Goal: Transaction & Acquisition: Obtain resource

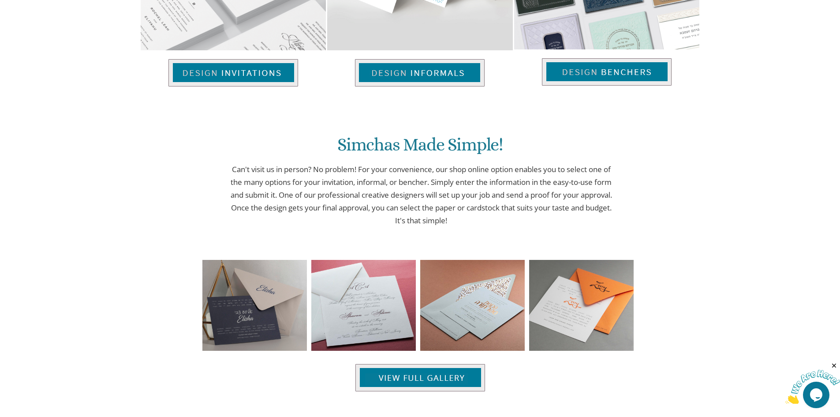
scroll to position [747, 0]
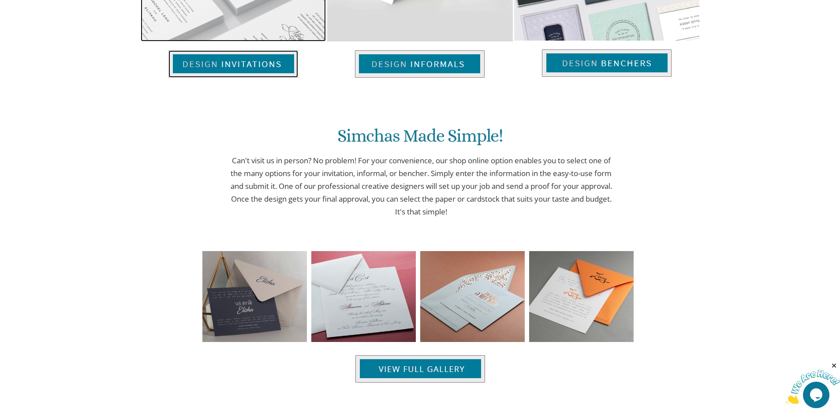
click at [243, 68] on img at bounding box center [233, 63] width 130 height 27
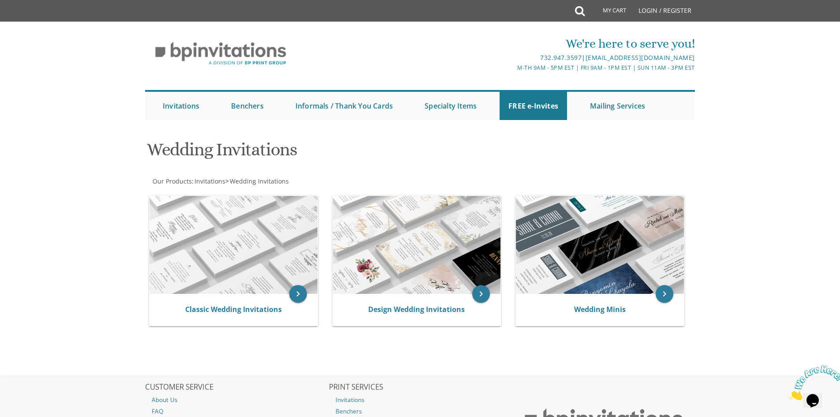
click at [121, 218] on body "My Cart Total: View Cart Item(s) Submit My Cart Total: View Cart Item(s) Login …" at bounding box center [420, 256] width 840 height 513
click at [190, 218] on img at bounding box center [234, 245] width 168 height 98
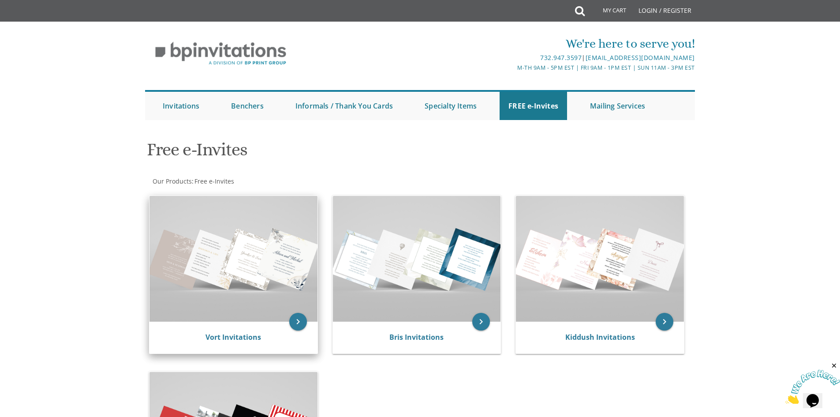
click at [251, 271] on img at bounding box center [234, 259] width 168 height 126
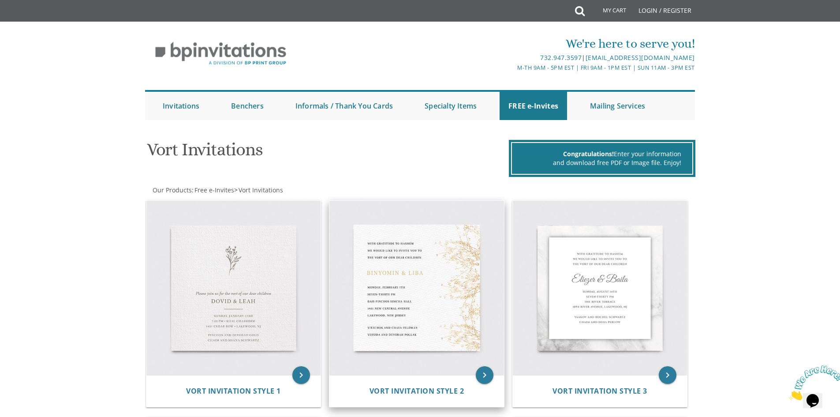
click at [447, 271] on img at bounding box center [416, 288] width 175 height 175
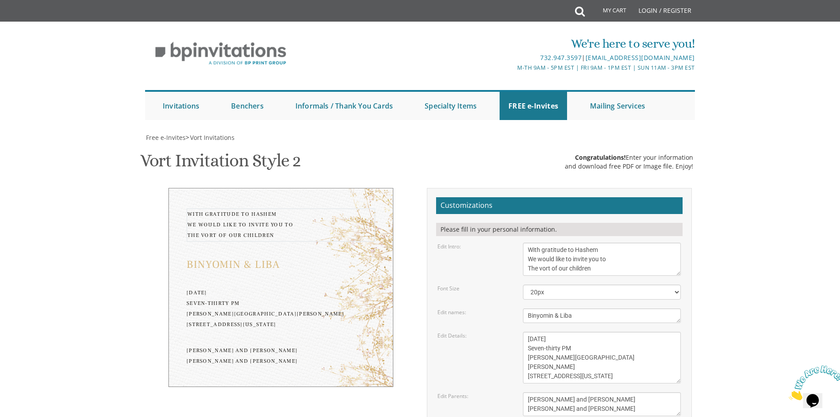
drag, startPoint x: 615, startPoint y: 269, endPoint x: 561, endPoint y: 278, distance: 54.5
click at [561, 278] on form "Customizations Please fill in your personal information. Edit Intro: With grati…" at bounding box center [559, 345] width 247 height 297
type textarea "With gratitude to Hashem We would like to invite you to The vort of"
drag, startPoint x: 575, startPoint y: 317, endPoint x: 457, endPoint y: 312, distance: 118.3
click at [457, 312] on div "Edit names: [PERSON_NAME] & [PERSON_NAME]" at bounding box center [559, 315] width 257 height 15
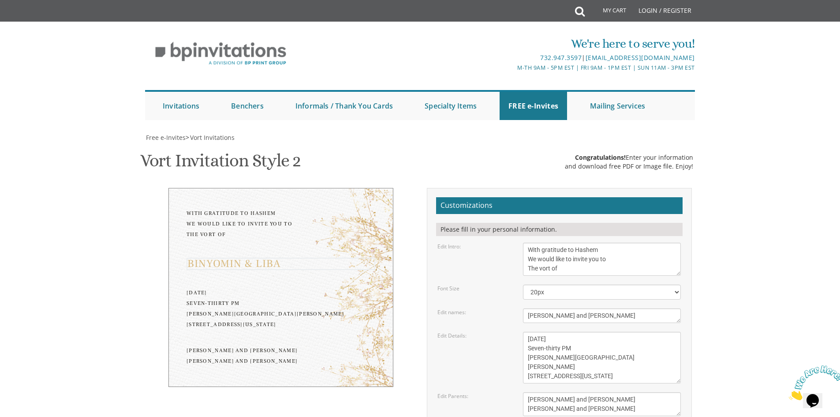
type textarea "[PERSON_NAME] and [PERSON_NAME]"
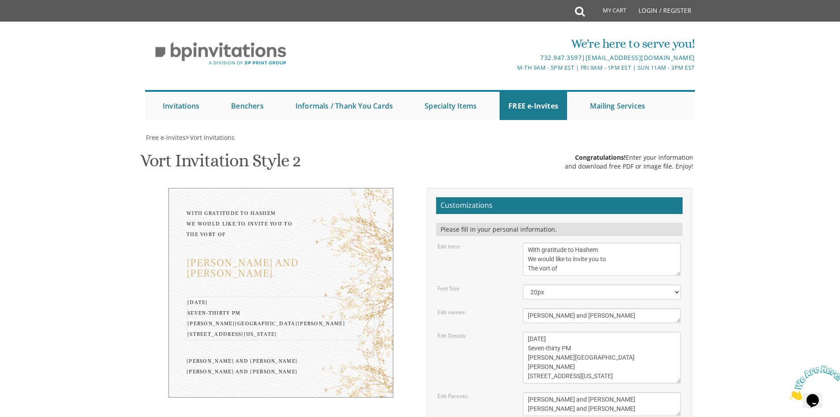
click at [552, 339] on textarea "[DATE] Seven-thirty PM [PERSON_NAME][GEOGRAPHIC_DATA][PERSON_NAME] [STREET_ADDR…" at bounding box center [602, 358] width 158 height 52
drag, startPoint x: 539, startPoint y: 337, endPoint x: 528, endPoint y: 341, distance: 10.7
click at [528, 341] on textarea "[DATE] Seven-thirty PM [PERSON_NAME][GEOGRAPHIC_DATA][PERSON_NAME] [STREET_ADDR…" at bounding box center [602, 358] width 158 height 52
drag, startPoint x: 550, startPoint y: 341, endPoint x: 574, endPoint y: 340, distance: 24.3
click at [574, 340] on textarea "[DATE] Seven-thirty PM [PERSON_NAME][GEOGRAPHIC_DATA][PERSON_NAME] [STREET_ADDR…" at bounding box center [602, 358] width 158 height 52
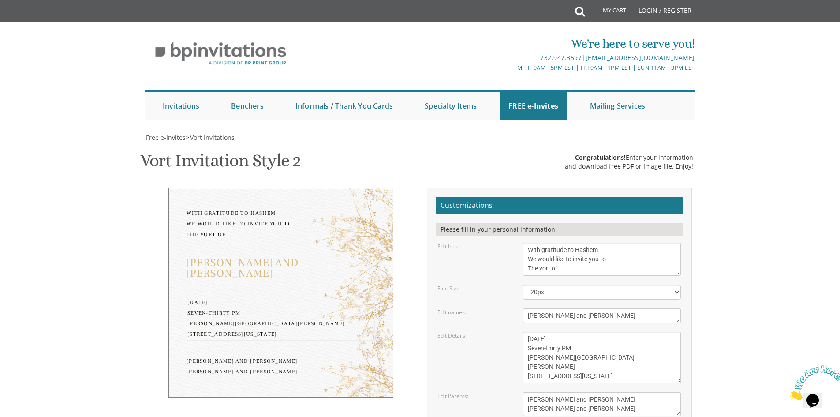
drag, startPoint x: 564, startPoint y: 350, endPoint x: 527, endPoint y: 351, distance: 37.1
click at [527, 351] on textarea "[DATE] Seven-thirty PM [PERSON_NAME][GEOGRAPHIC_DATA][PERSON_NAME] [STREET_ADDR…" at bounding box center [602, 358] width 158 height 52
click at [634, 367] on textarea "[DATE] Seven-thirty PM [PERSON_NAME][GEOGRAPHIC_DATA][PERSON_NAME] [STREET_ADDR…" at bounding box center [602, 358] width 158 height 52
drag, startPoint x: 595, startPoint y: 332, endPoint x: 525, endPoint y: 311, distance: 72.7
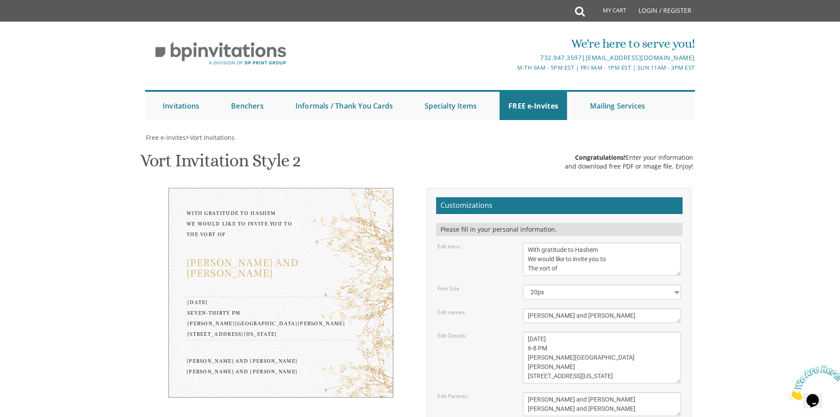
click at [525, 332] on textarea "[DATE] Seven-thirty PM [PERSON_NAME][GEOGRAPHIC_DATA][PERSON_NAME] [STREET_ADDR…" at bounding box center [602, 358] width 158 height 52
click at [530, 332] on textarea "[DATE] Seven-thirty PM [PERSON_NAME][GEOGRAPHIC_DATA][PERSON_NAME] [STREET_ADDR…" at bounding box center [602, 358] width 158 height 52
click at [558, 332] on textarea "[DATE] Seven-thirty PM [PERSON_NAME][GEOGRAPHIC_DATA][PERSON_NAME] [STREET_ADDR…" at bounding box center [602, 358] width 158 height 52
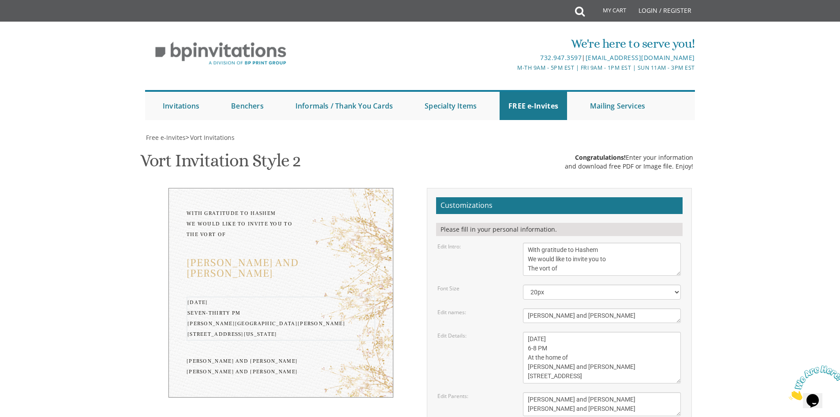
scroll to position [9, 0]
click at [530, 332] on textarea "[DATE] Seven-thirty PM [PERSON_NAME][GEOGRAPHIC_DATA][PERSON_NAME] [STREET_ADDR…" at bounding box center [602, 358] width 158 height 52
type textarea "[DATE] 6-8 PM At the home of [PERSON_NAME] and [PERSON_NAME] [STREET_ADDRESS]"
click at [594, 392] on textarea "[PERSON_NAME] and [PERSON_NAME] [PERSON_NAME] and [PERSON_NAME]" at bounding box center [602, 404] width 158 height 24
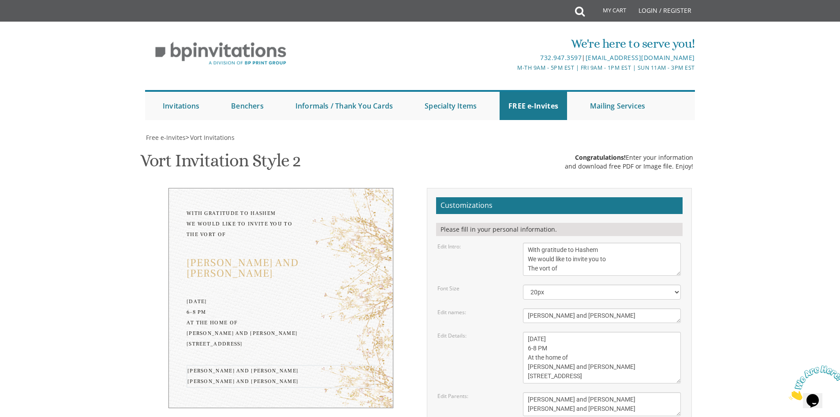
scroll to position [132, 0]
drag, startPoint x: 612, startPoint y: 278, endPoint x: 513, endPoint y: 265, distance: 100.6
click at [513, 392] on div "Edit Parents: [PERSON_NAME] and [PERSON_NAME] [PERSON_NAME] and [PERSON_NAME]" at bounding box center [559, 404] width 257 height 24
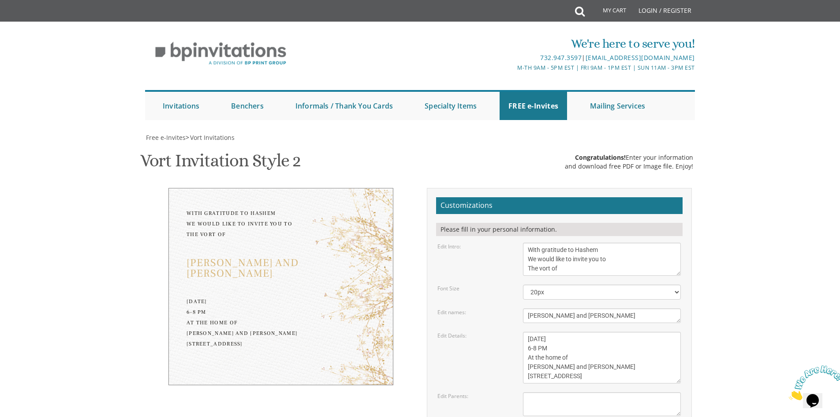
type input "[EMAIL_ADDRESS][DOMAIN_NAME]"
